Goal: Task Accomplishment & Management: Complete application form

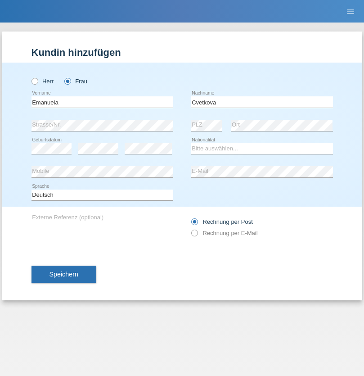
type input "Cvetkova"
select select "LT"
select select "C"
select select "31"
select select "10"
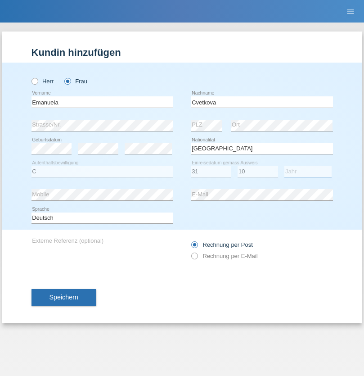
select select "1983"
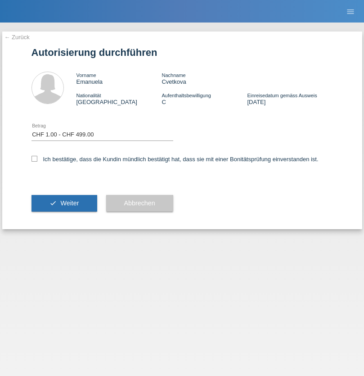
select select "1"
checkbox input "true"
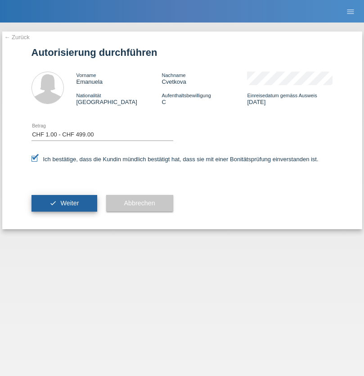
click at [64, 203] on span "Weiter" at bounding box center [69, 202] width 18 height 7
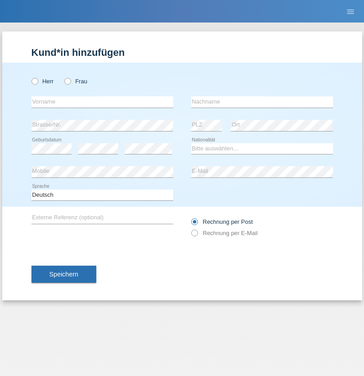
radio input "true"
click at [102, 102] on input "text" at bounding box center [102, 101] width 142 height 11
type input "Stefan"
click at [262, 102] on input "text" at bounding box center [262, 101] width 142 height 11
type input "Frei"
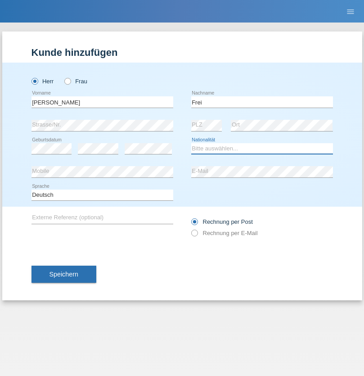
select select "CH"
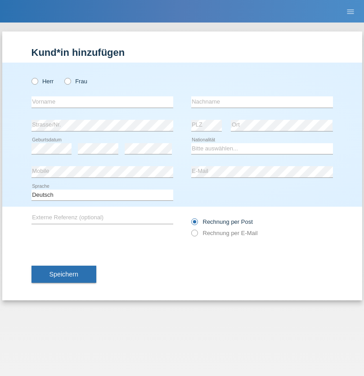
radio input "true"
click at [102, 102] on input "text" at bounding box center [102, 101] width 142 height 11
type input "agnertina"
click at [262, 102] on input "text" at bounding box center [262, 101] width 142 height 11
type input "noshaj"
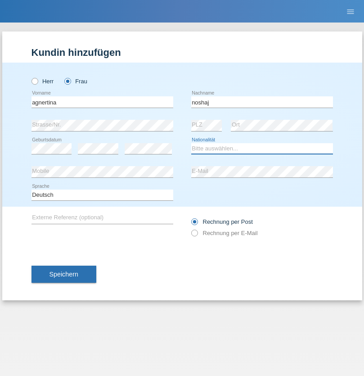
select select "NL"
select select "C"
select select "01"
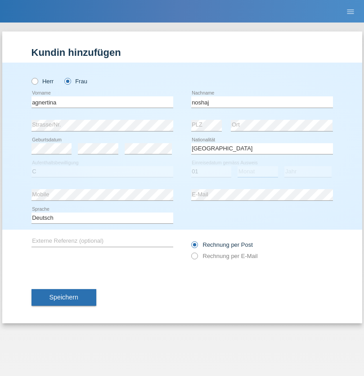
select select "08"
select select "2021"
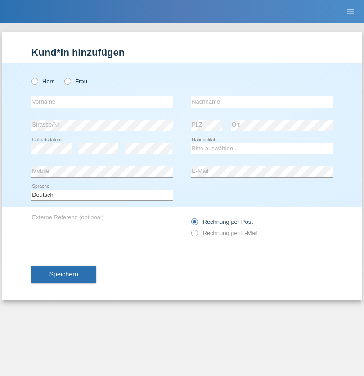
radio input "true"
click at [102, 102] on input "text" at bounding box center [102, 101] width 142 height 11
type input "bajram"
click at [262, 102] on input "text" at bounding box center [262, 101] width 142 height 11
type input "malluta"
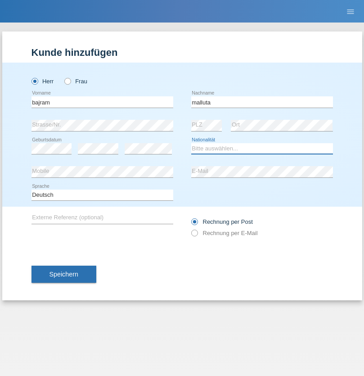
select select "CH"
radio input "true"
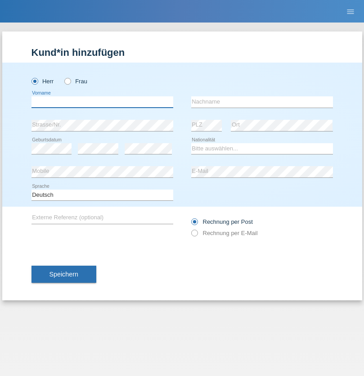
click at [102, 102] on input "text" at bounding box center [102, 101] width 142 height 11
type input "firat"
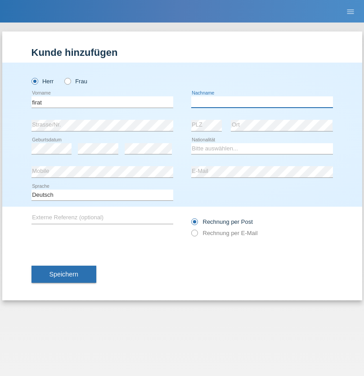
click at [262, 102] on input "text" at bounding box center [262, 101] width 142 height 11
type input "kara"
select select "CH"
radio input "true"
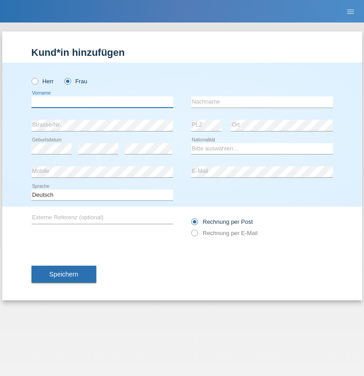
click at [102, 102] on input "text" at bounding box center [102, 101] width 142 height 11
type input "Dagmar"
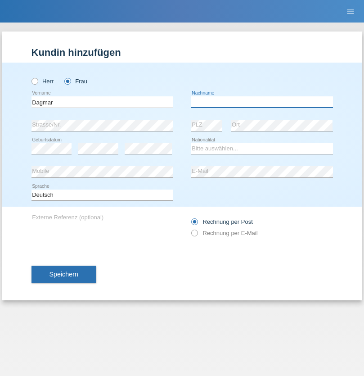
click at [262, 102] on input "text" at bounding box center [262, 101] width 142 height 11
type input "Reusser"
select select "CH"
radio input "true"
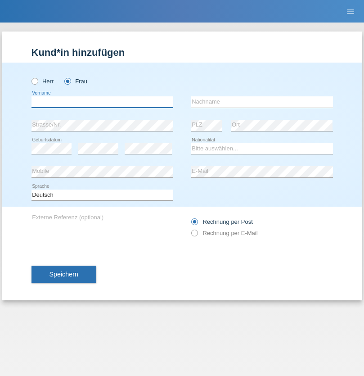
click at [102, 102] on input "text" at bounding box center [102, 101] width 142 height 11
type input "Dunja"
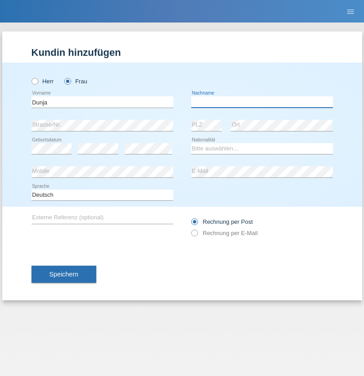
click at [262, 102] on input "text" at bounding box center [262, 101] width 142 height 11
type input "[PERSON_NAME]"
select select "HR"
select select "C"
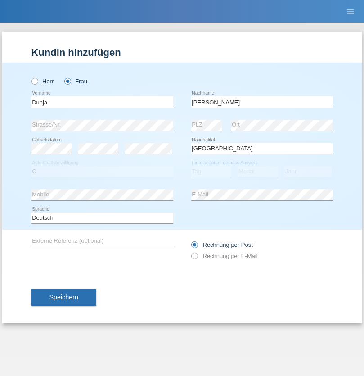
select select "03"
select select "09"
select select "2021"
